Goal: Communication & Community: Answer question/provide support

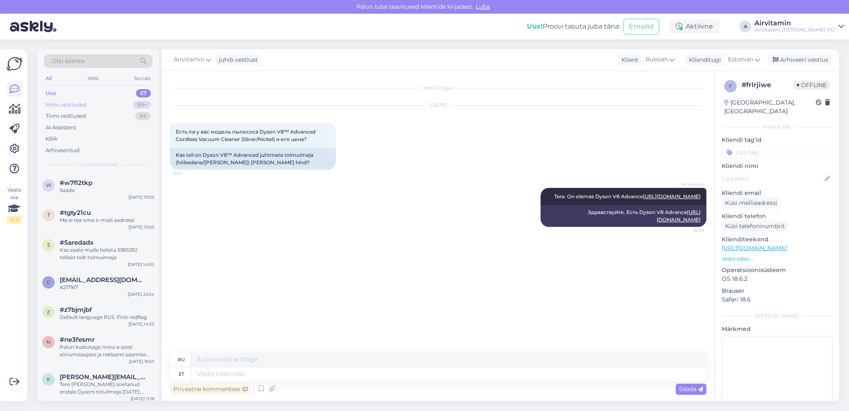
click at [60, 105] on div "Minu vestlused" at bounding box center [66, 105] width 41 height 8
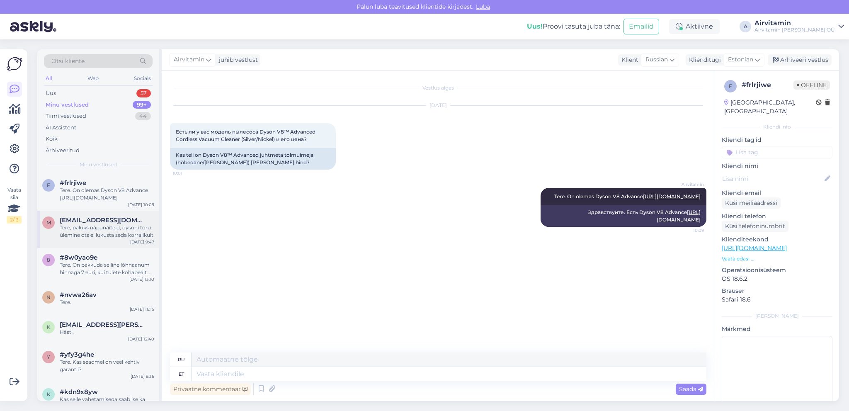
click at [121, 229] on div "Tere, paluks nàpunàiteid, dysoni toru ülemine ots ei lukusta seda korralikult" at bounding box center [107, 231] width 94 height 15
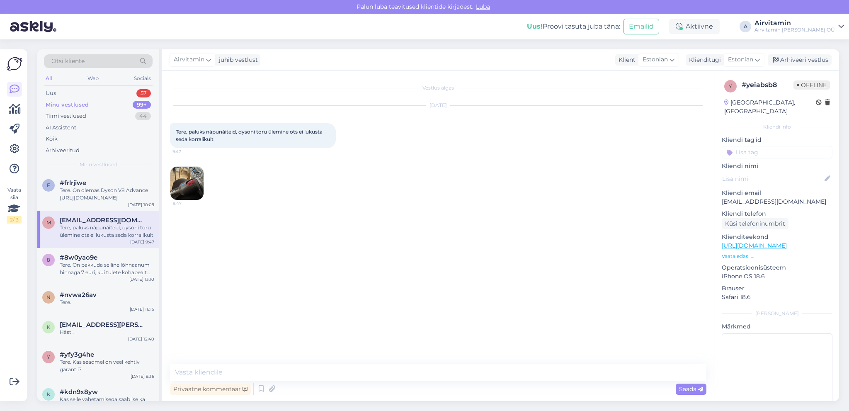
click at [190, 190] on img at bounding box center [186, 183] width 33 height 33
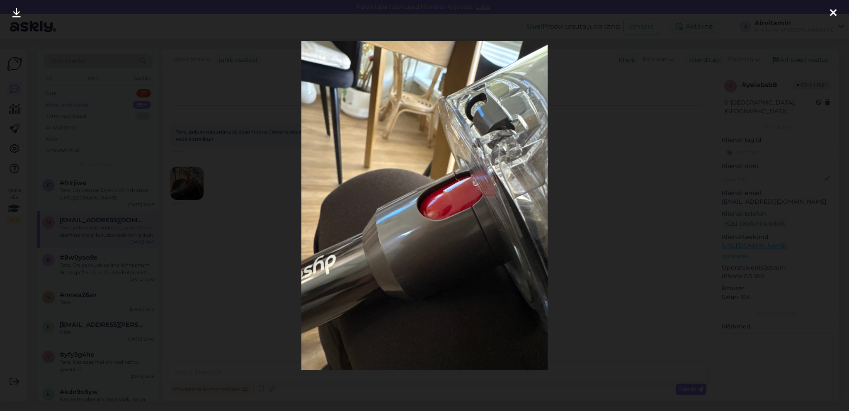
click at [833, 11] on icon at bounding box center [833, 13] width 7 height 11
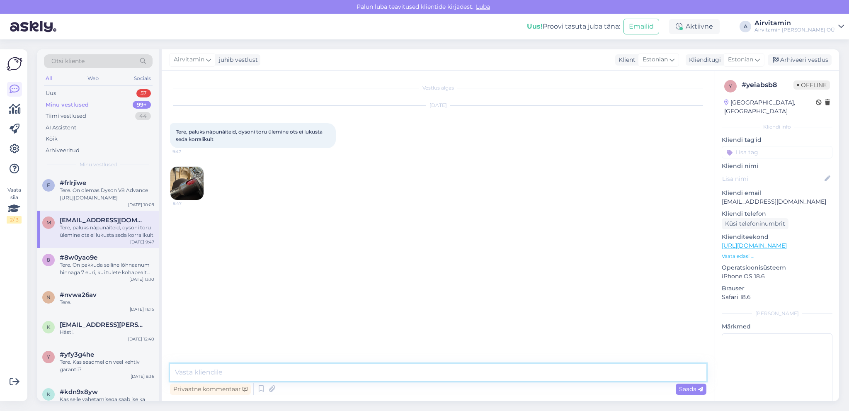
click at [177, 372] on textarea at bounding box center [438, 371] width 536 height 17
click at [178, 372] on textarea at bounding box center [438, 371] width 536 height 17
click at [215, 372] on textarea "Tere. Tooge seade koos toruga" at bounding box center [438, 371] width 536 height 17
click at [296, 372] on textarea "Tere. Tooge palun seade koos toruga" at bounding box center [438, 371] width 536 height 17
type textarea "Tere. Tooge palun seade koos toruga Kaupmehe 6 ja vaatame üle."
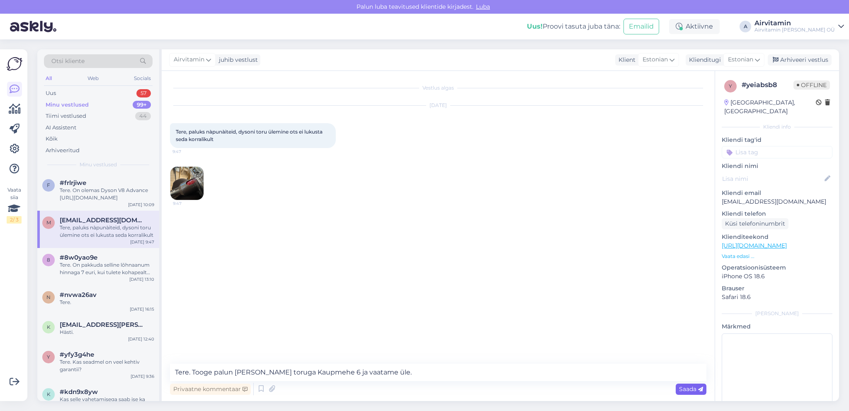
click at [687, 390] on span "Saada" at bounding box center [691, 388] width 24 height 7
